Goal: Task Accomplishment & Management: Complete application form

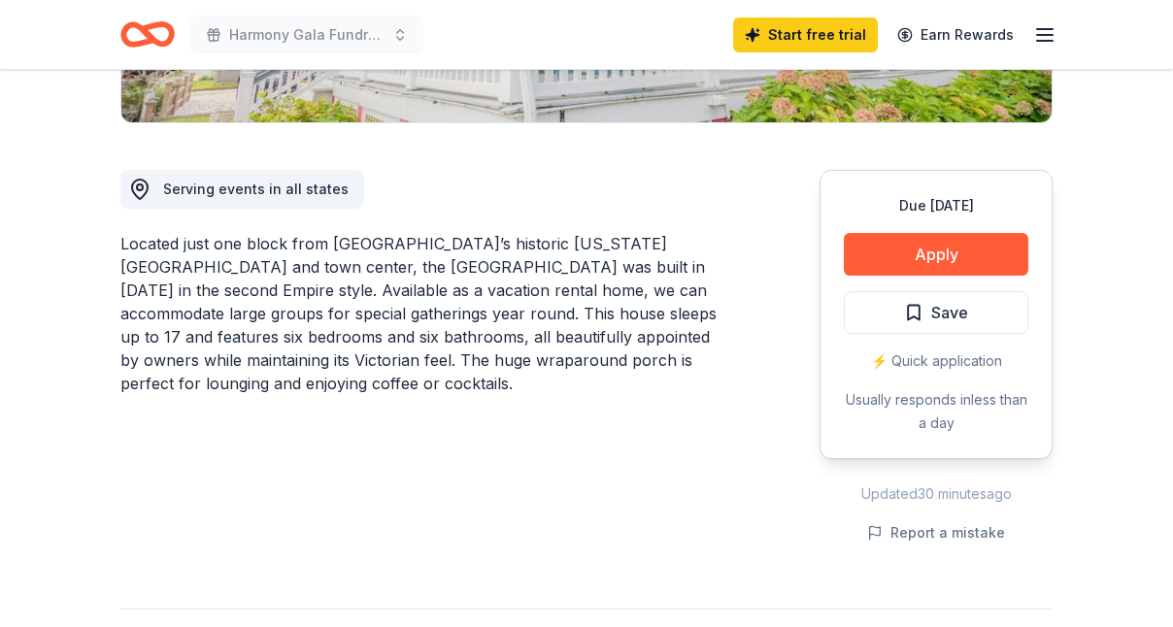
scroll to position [472, 0]
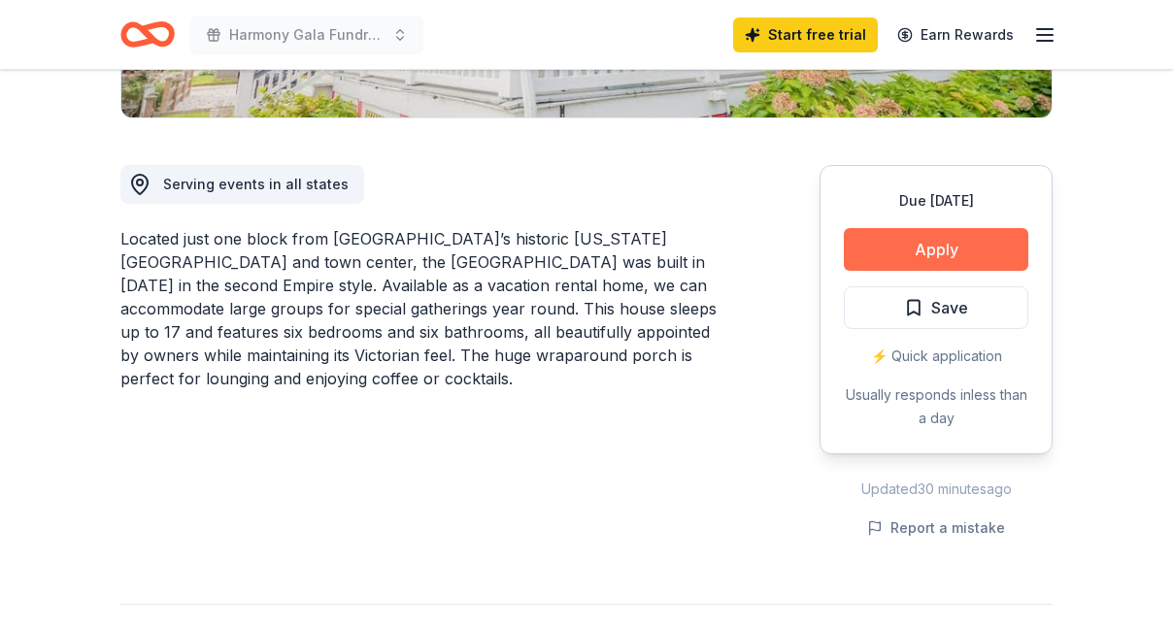
click at [941, 247] on button "Apply" at bounding box center [936, 249] width 184 height 43
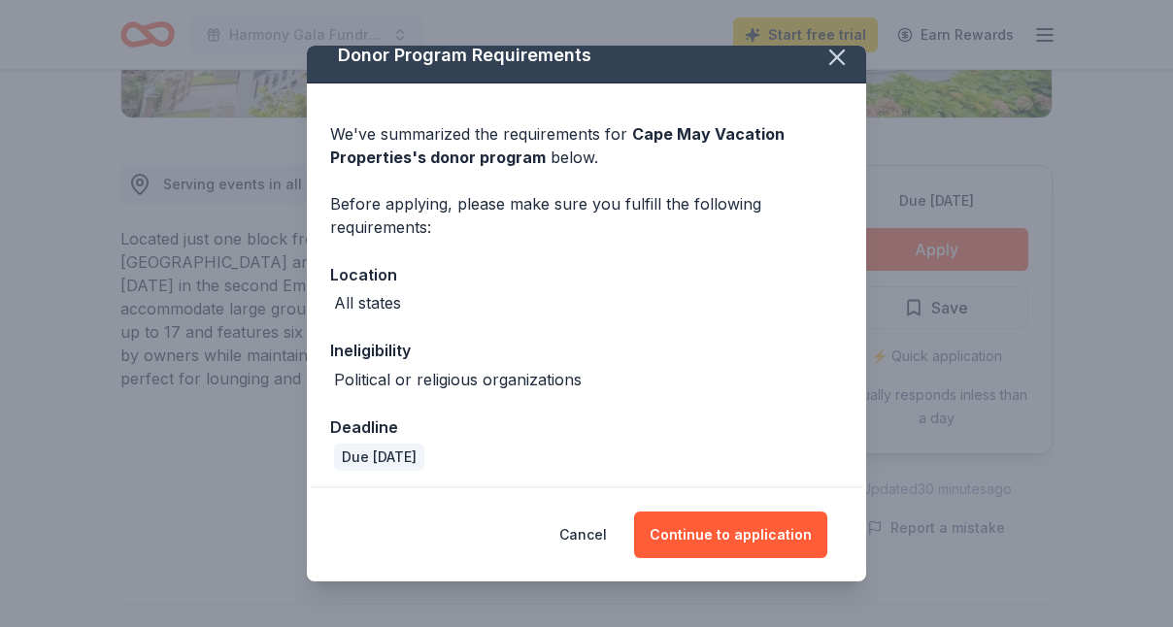
scroll to position [22, 0]
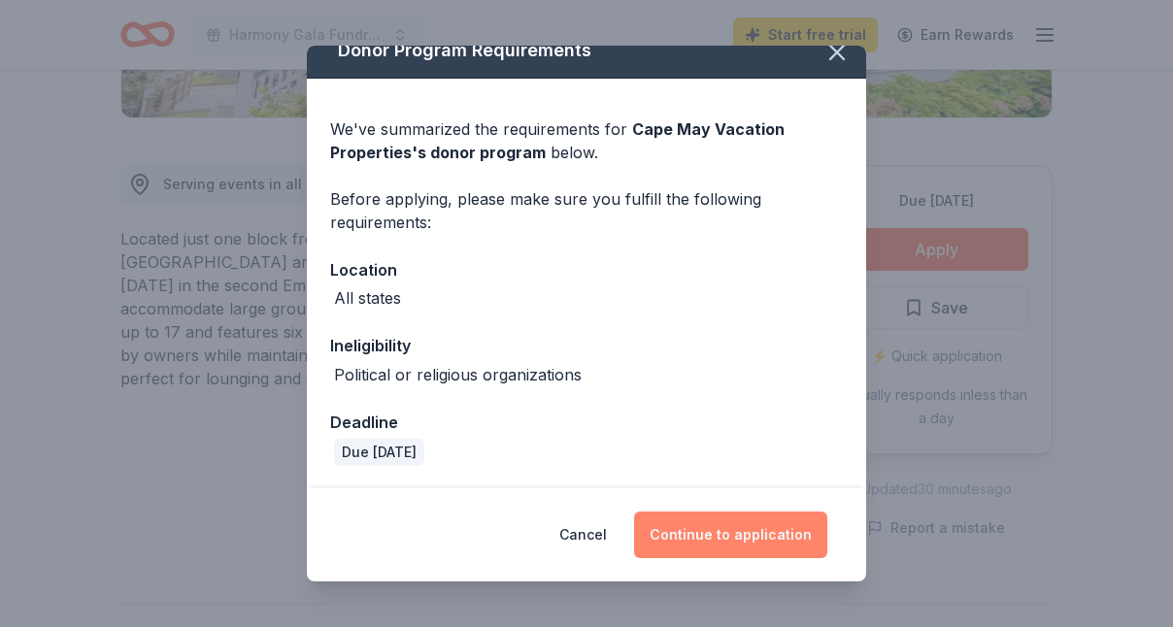
click at [738, 535] on button "Continue to application" at bounding box center [730, 535] width 193 height 47
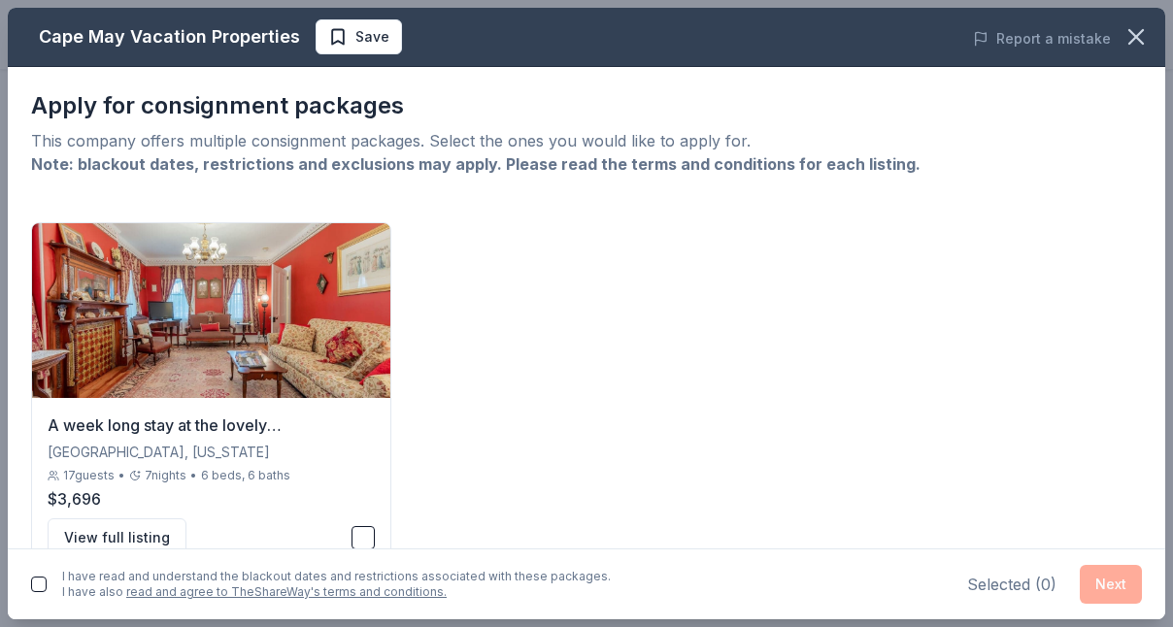
scroll to position [49, 0]
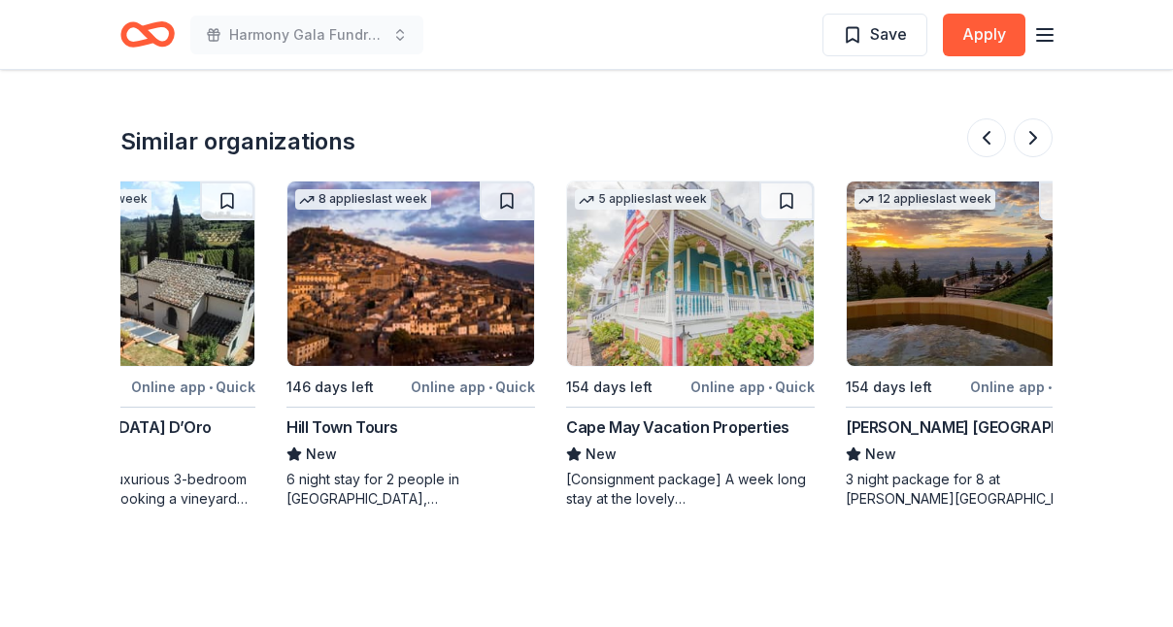
scroll to position [0, 435]
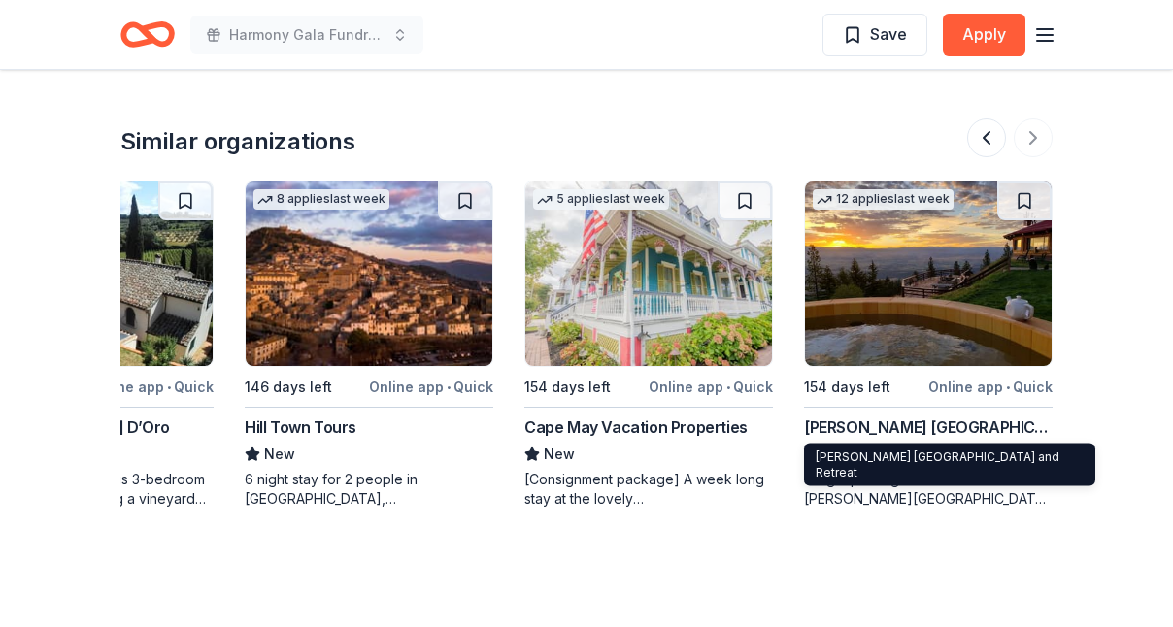
click at [902, 426] on div "[PERSON_NAME] [GEOGRAPHIC_DATA] and Retreat" at bounding box center [928, 427] width 249 height 23
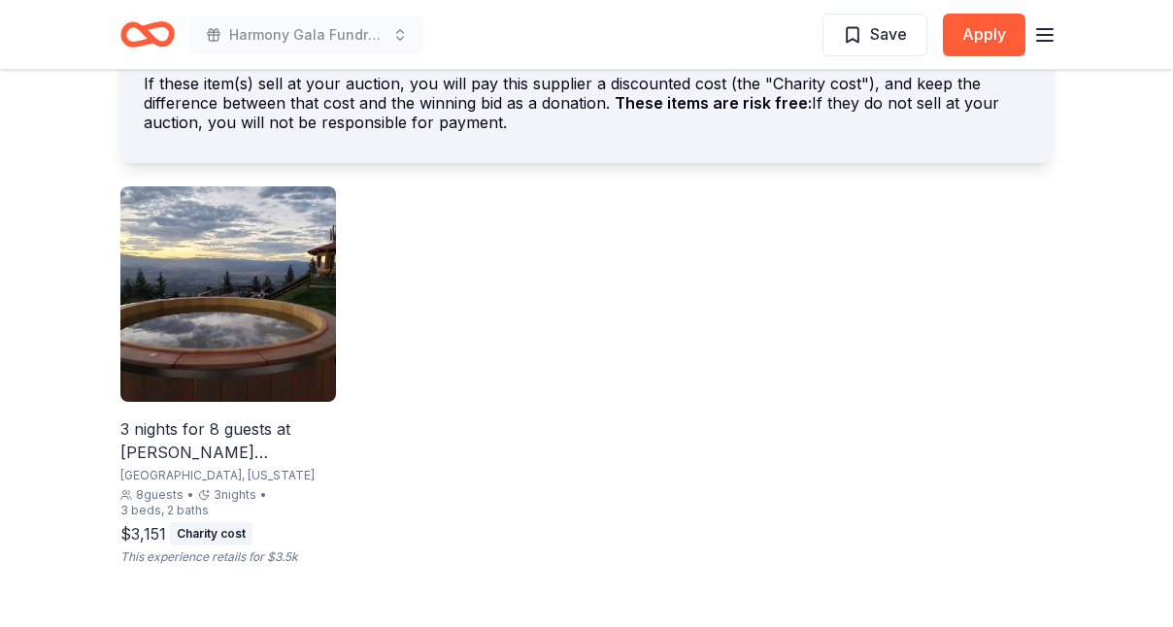
scroll to position [1235, 0]
